Goal: Task Accomplishment & Management: Manage account settings

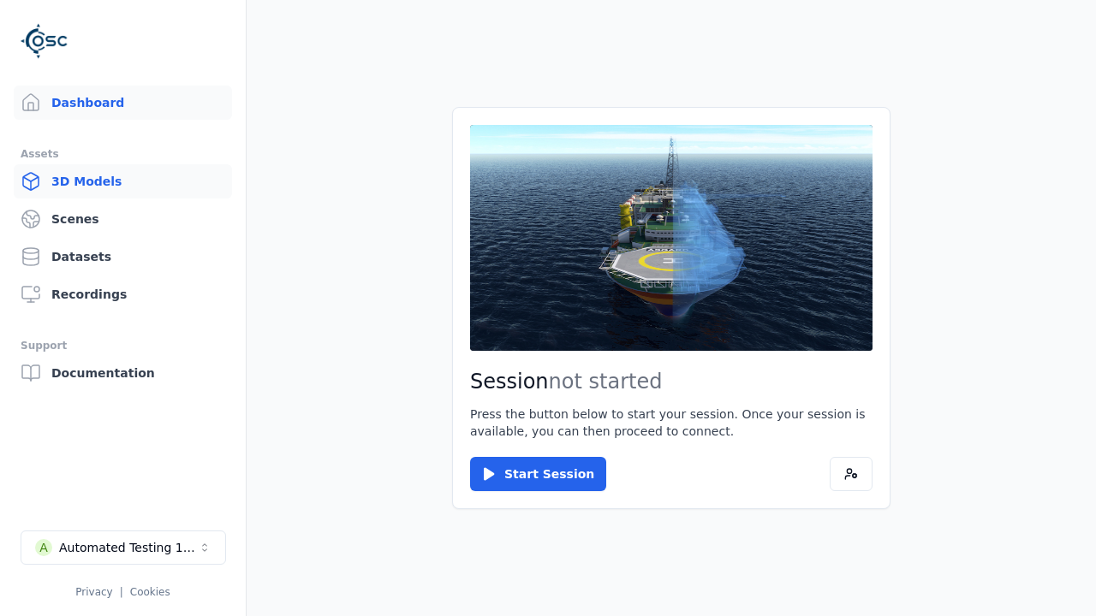
click at [122, 181] on link "3D Models" at bounding box center [123, 181] width 218 height 34
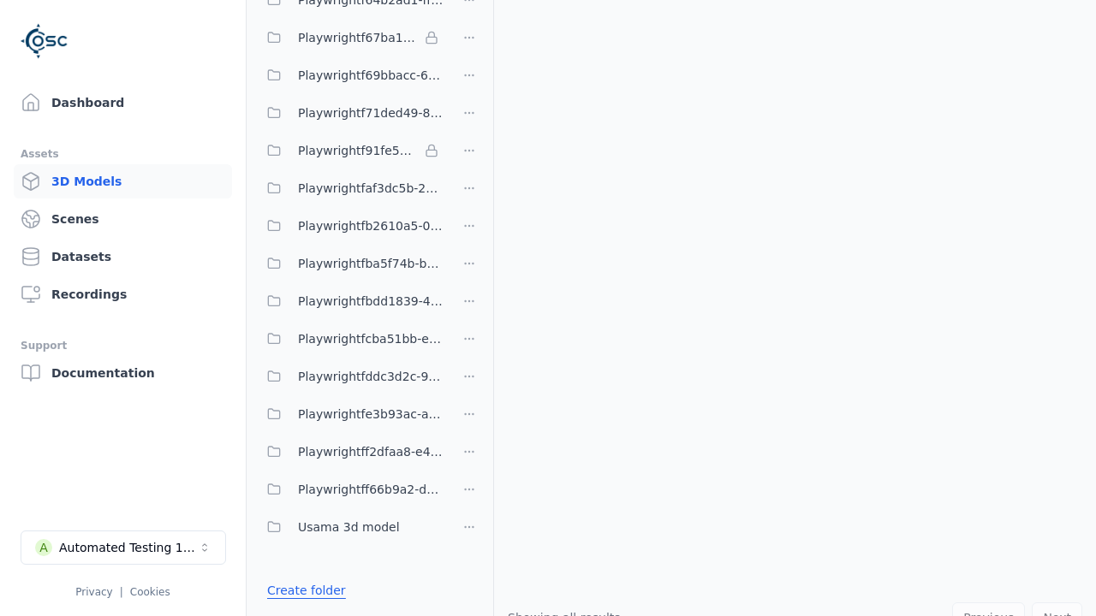
click at [306, 591] on link "Create folder" at bounding box center [306, 590] width 79 height 17
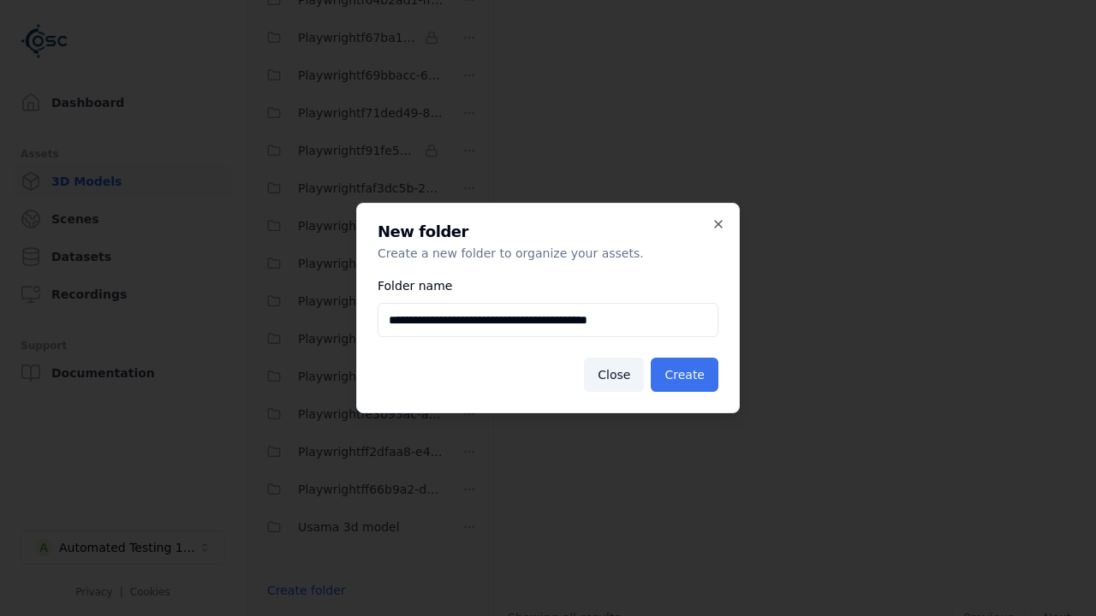
type input "**********"
click at [684, 375] on button "Create" at bounding box center [685, 375] width 68 height 34
